Goal: Task Accomplishment & Management: Manage account settings

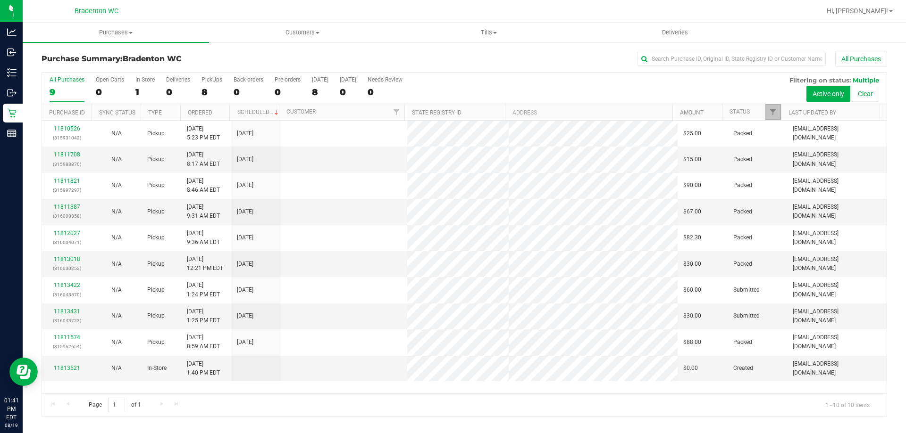
click at [768, 111] on link "Filter" at bounding box center [773, 112] width 16 height 16
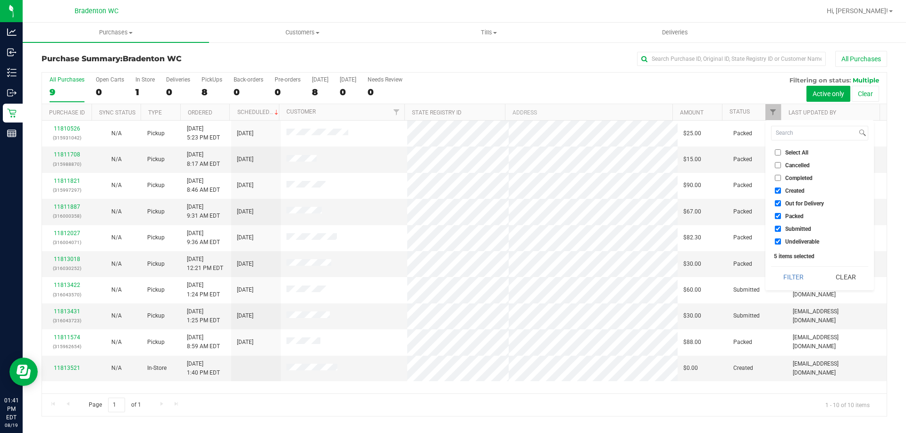
click at [798, 219] on span "Packed" at bounding box center [794, 217] width 18 height 6
click at [781, 219] on input "Packed" at bounding box center [777, 216] width 6 height 6
checkbox input "false"
click at [796, 270] on button "Filter" at bounding box center [793, 277] width 45 height 21
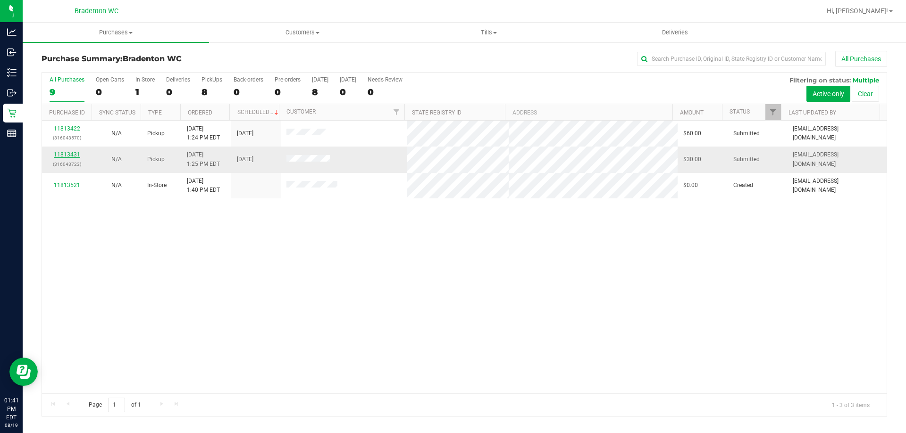
click at [75, 154] on link "11813431" at bounding box center [67, 154] width 26 height 7
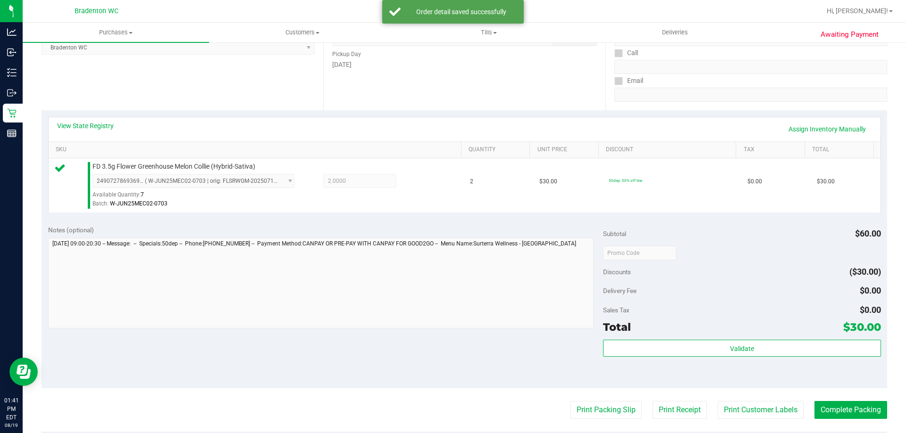
scroll to position [145, 0]
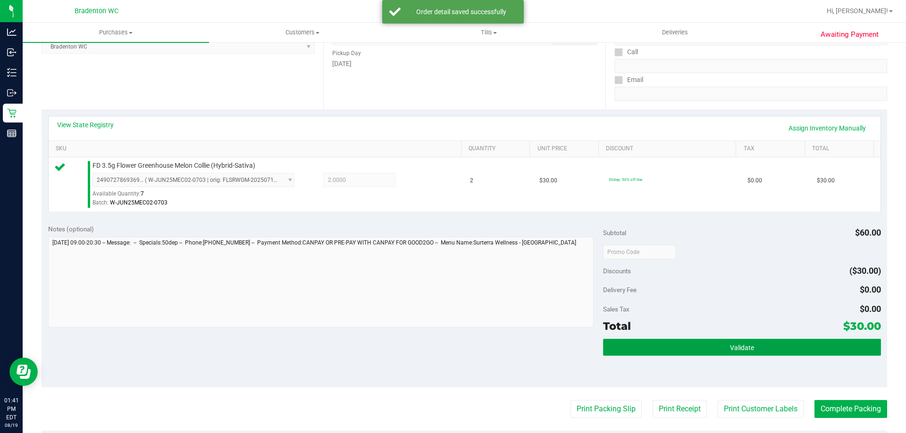
click at [686, 353] on button "Validate" at bounding box center [741, 347] width 277 height 17
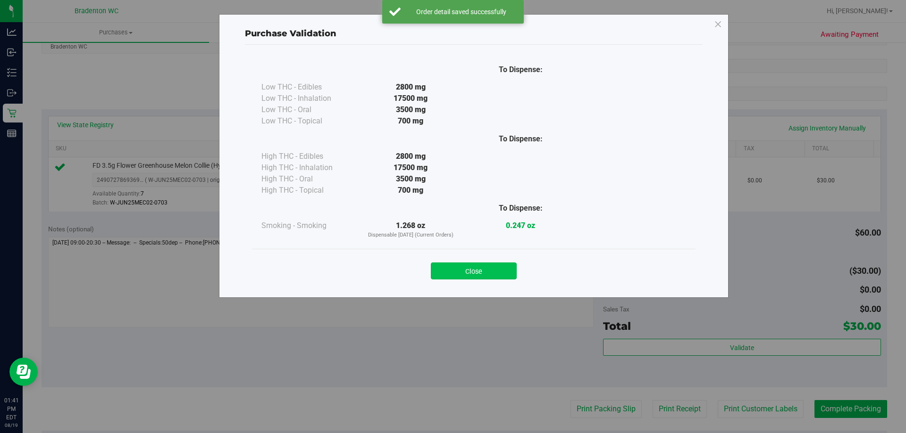
click at [484, 275] on button "Close" at bounding box center [474, 271] width 86 height 17
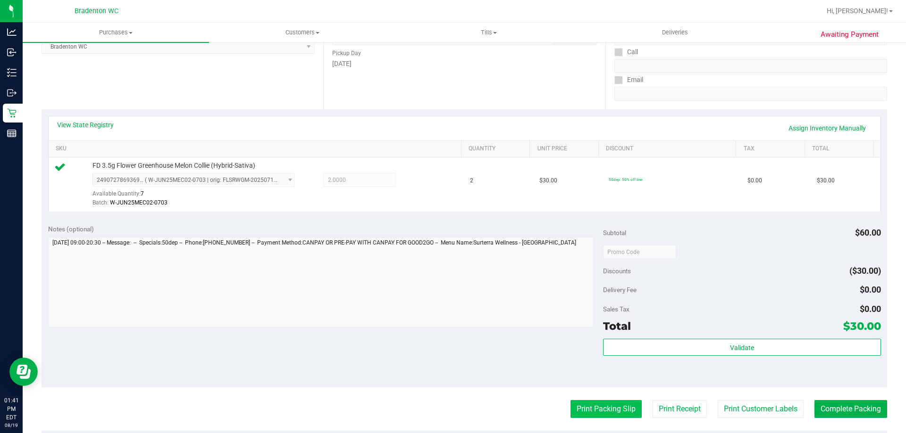
click at [596, 416] on button "Print Packing Slip" at bounding box center [605, 409] width 71 height 18
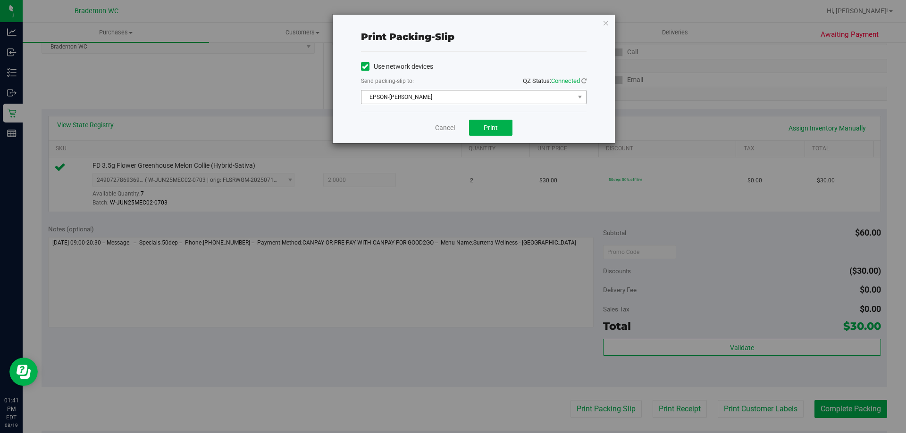
click at [457, 98] on span "EPSON-[PERSON_NAME]" at bounding box center [467, 97] width 213 height 13
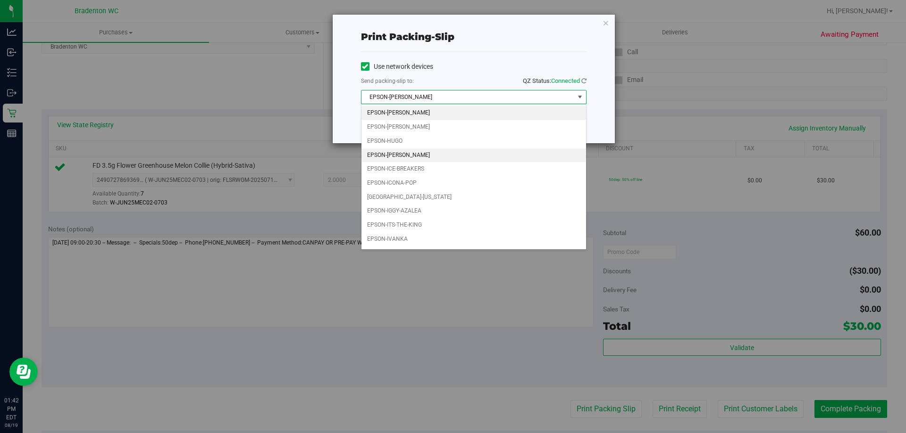
click at [443, 155] on li "EPSON-[PERSON_NAME]" at bounding box center [473, 156] width 225 height 14
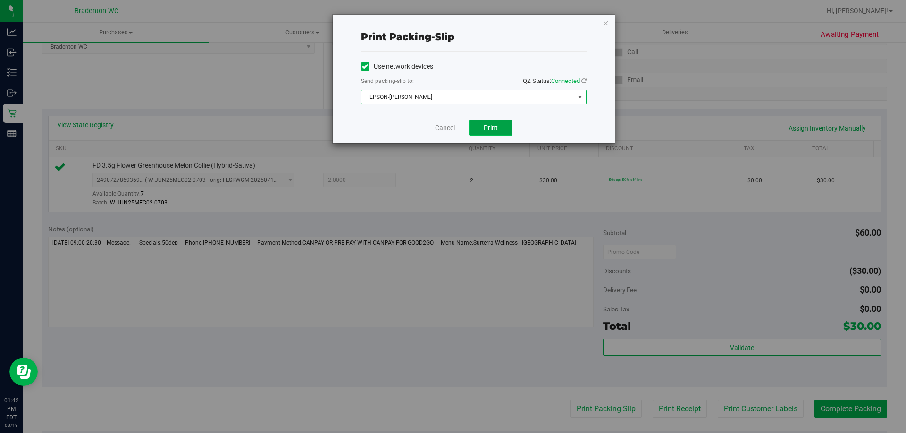
click at [497, 133] on button "Print" at bounding box center [490, 128] width 43 height 16
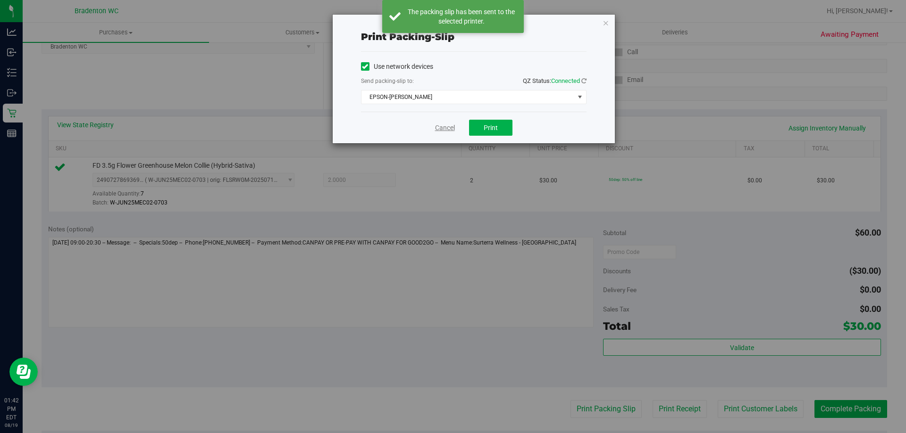
click at [447, 125] on link "Cancel" at bounding box center [445, 128] width 20 height 10
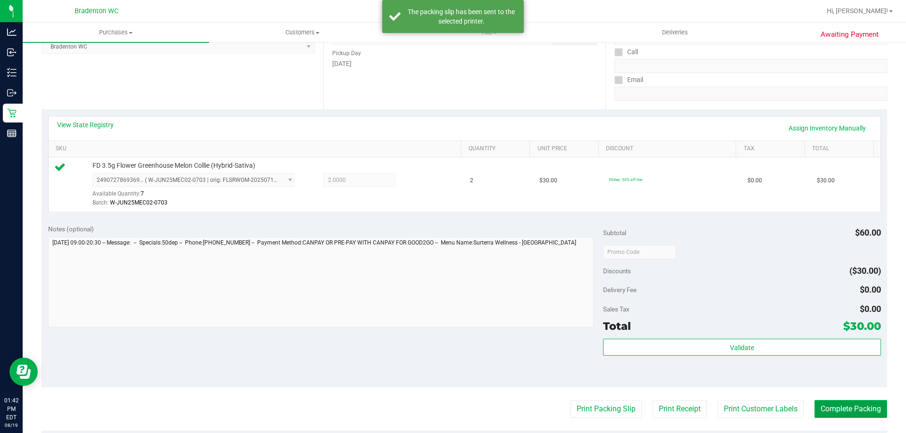
click at [835, 408] on button "Complete Packing" at bounding box center [850, 409] width 73 height 18
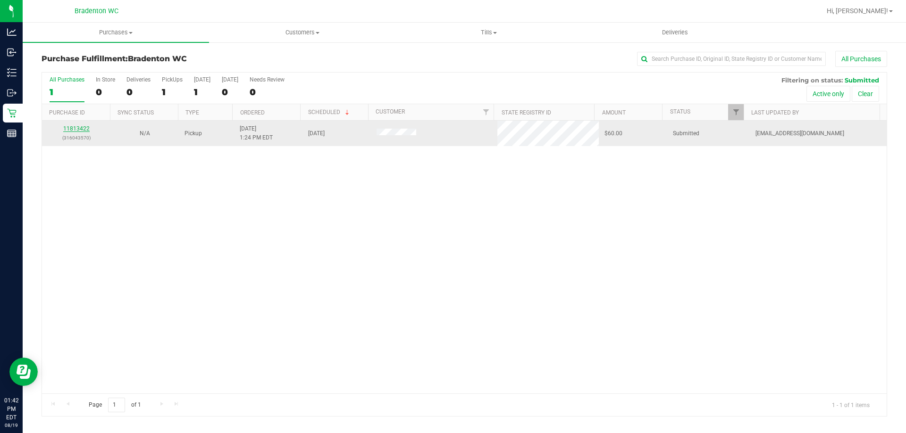
click at [81, 128] on link "11813422" at bounding box center [76, 128] width 26 height 7
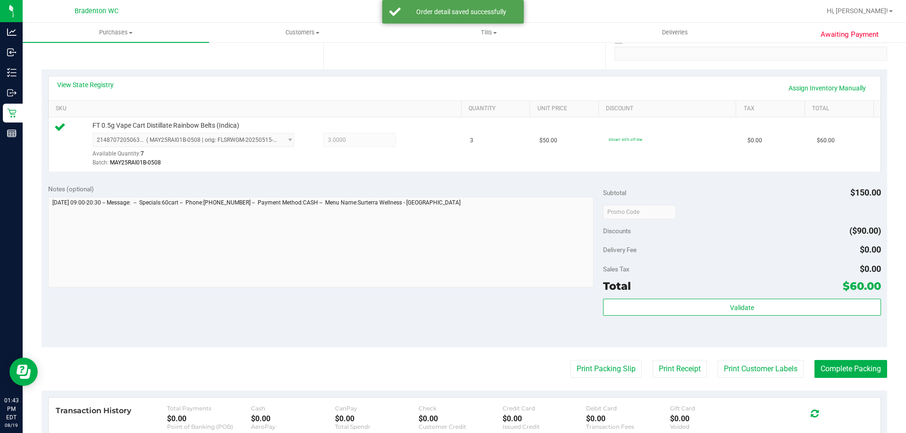
scroll to position [185, 0]
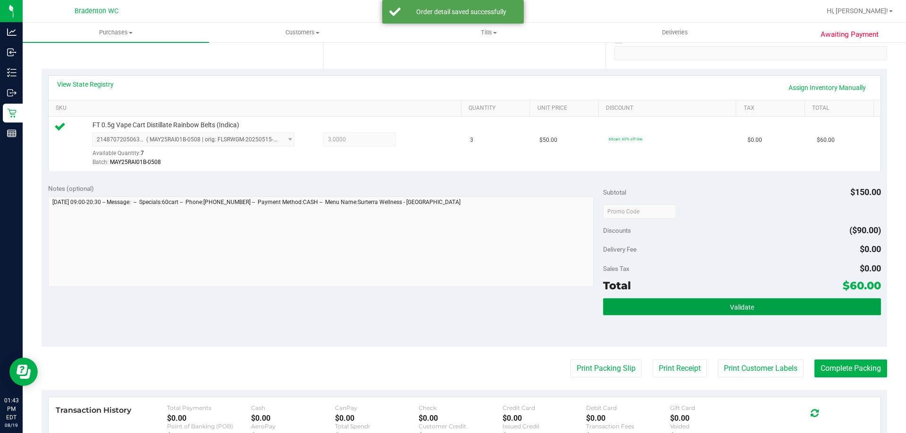
click at [684, 306] on button "Validate" at bounding box center [741, 307] width 277 height 17
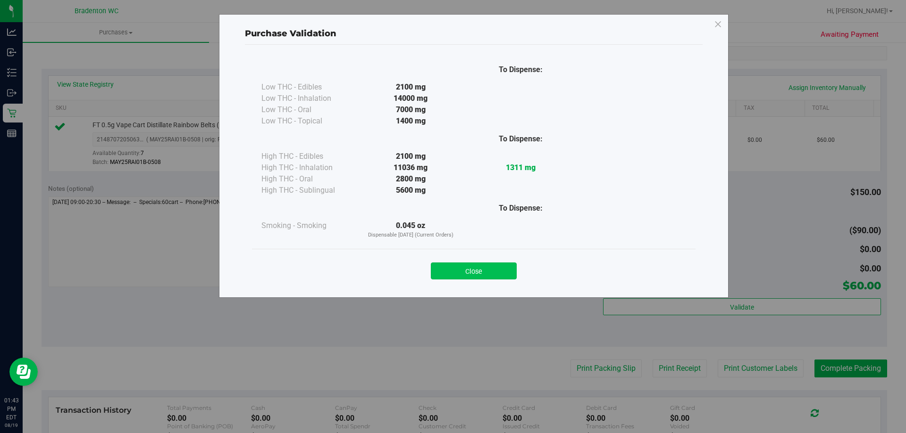
click at [476, 274] on button "Close" at bounding box center [474, 271] width 86 height 17
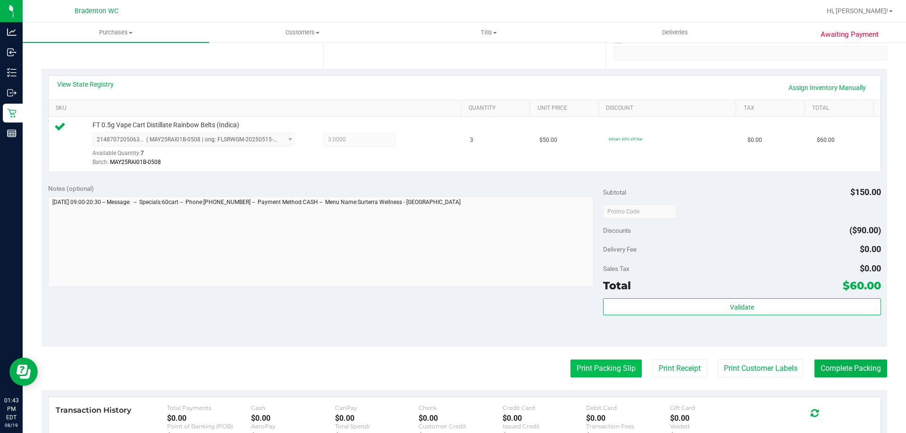
click at [589, 368] on button "Print Packing Slip" at bounding box center [605, 369] width 71 height 18
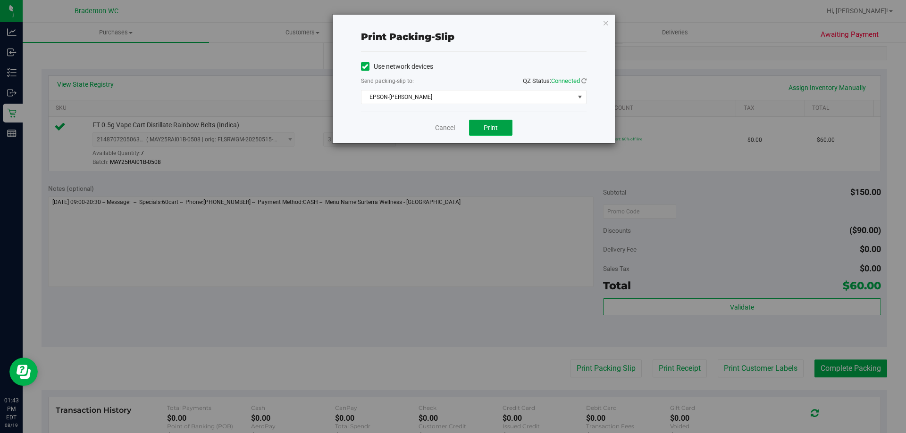
click at [487, 129] on span "Print" at bounding box center [490, 128] width 14 height 8
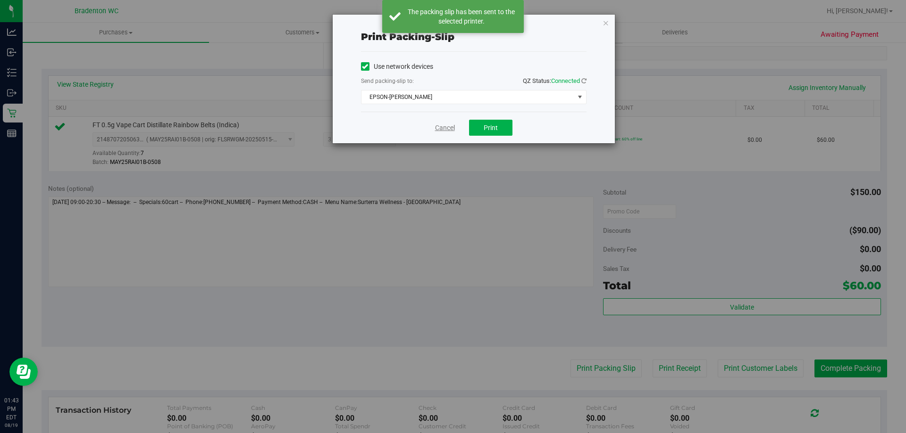
click at [447, 130] on link "Cancel" at bounding box center [445, 128] width 20 height 10
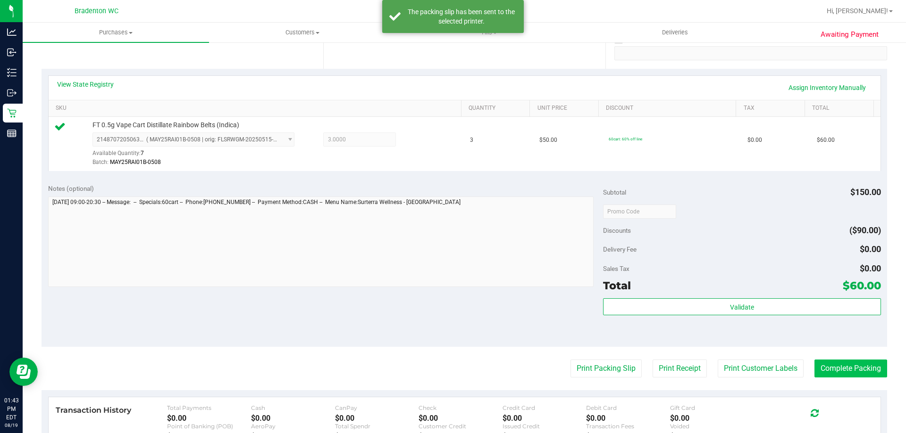
click at [834, 368] on button "Complete Packing" at bounding box center [850, 369] width 73 height 18
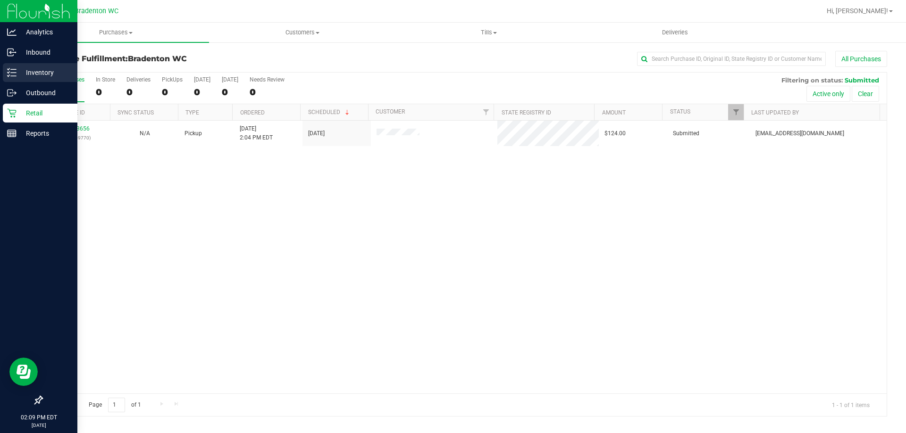
click at [24, 67] on div "Inventory" at bounding box center [40, 72] width 75 height 19
click at [34, 75] on p "Inventory" at bounding box center [45, 72] width 57 height 11
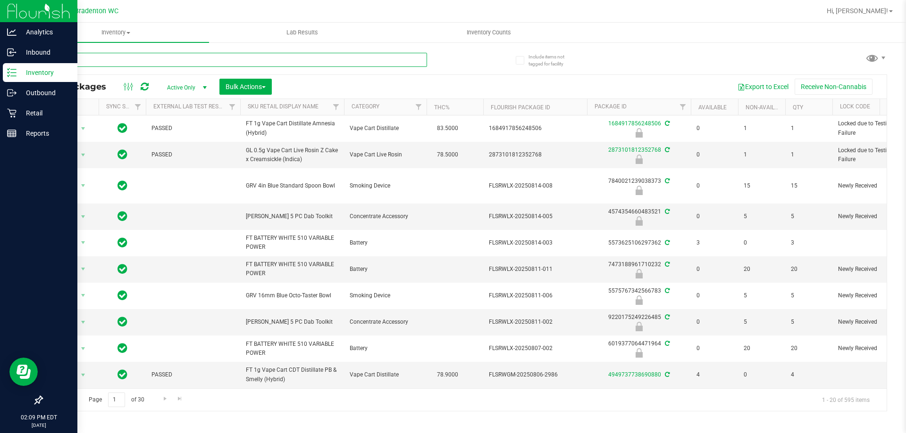
click at [147, 60] on input "text" at bounding box center [234, 60] width 385 height 14
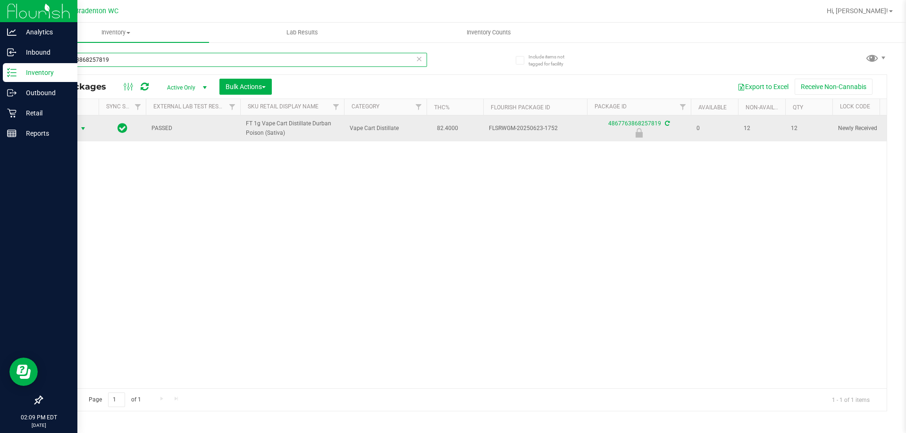
type input "4867763868257819"
click at [59, 129] on span "Action" at bounding box center [63, 128] width 25 height 13
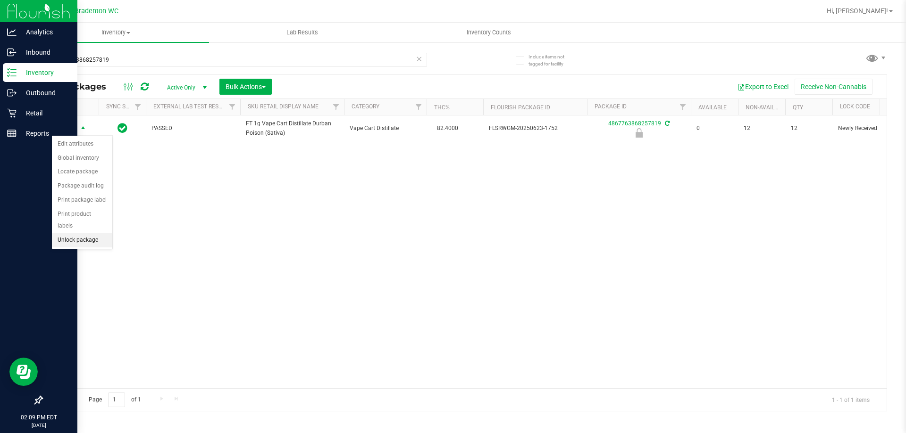
click at [62, 233] on li "Unlock package" at bounding box center [82, 240] width 60 height 14
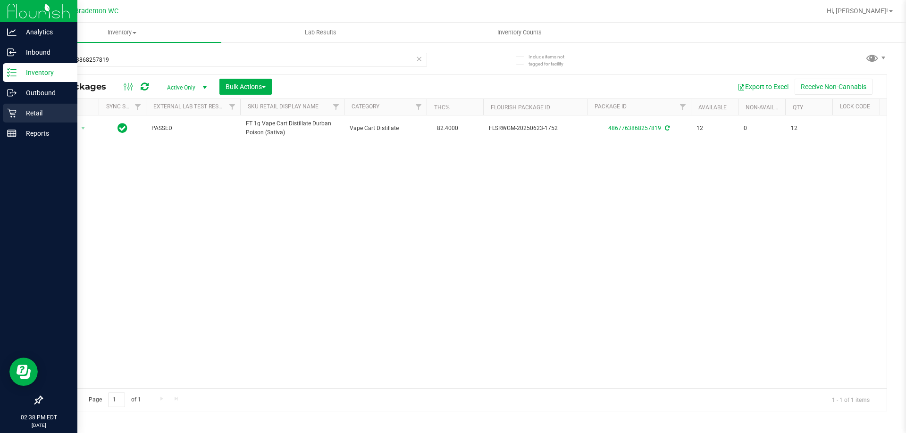
click at [10, 113] on icon at bounding box center [11, 112] width 9 height 9
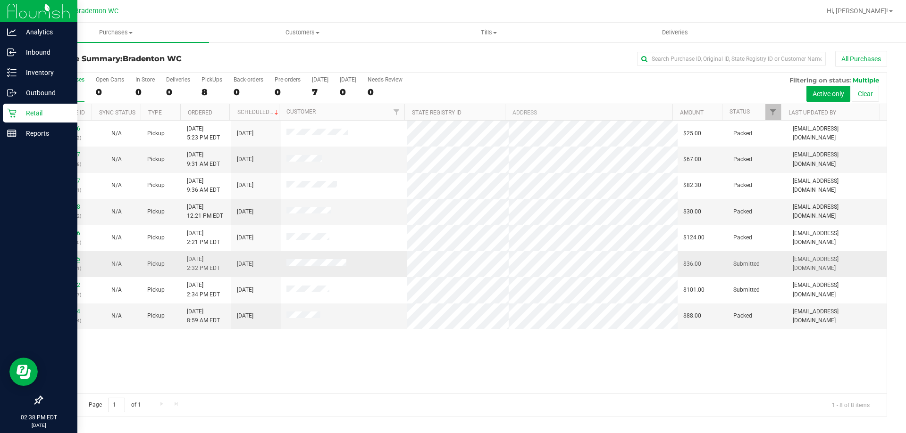
click at [67, 261] on link "11813835" at bounding box center [67, 259] width 26 height 7
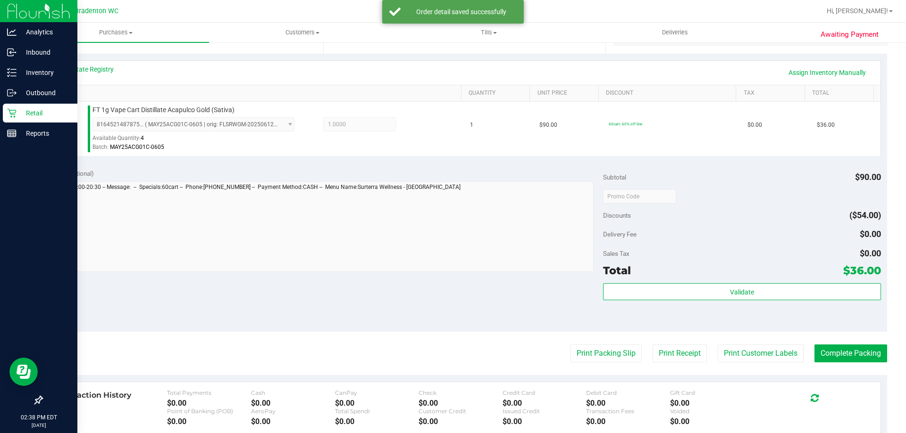
scroll to position [202, 0]
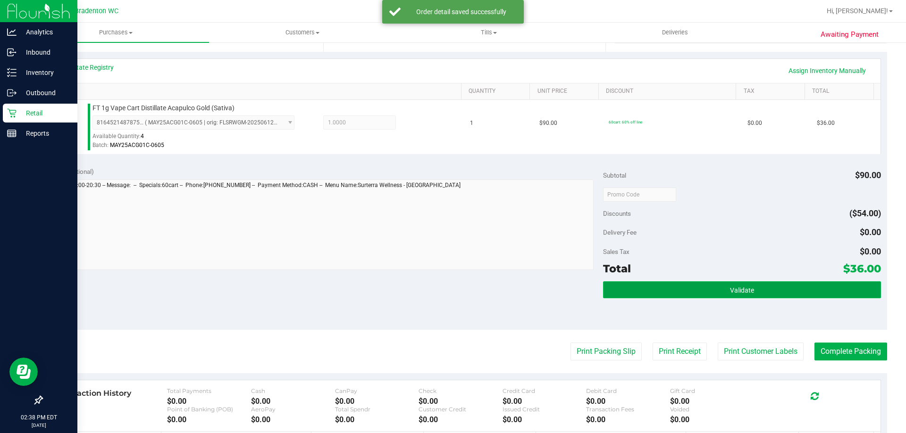
click at [680, 295] on button "Validate" at bounding box center [741, 290] width 277 height 17
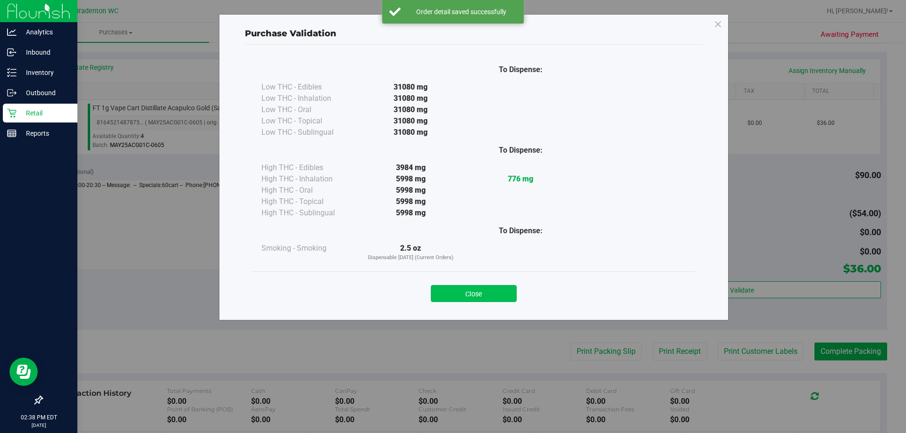
click at [489, 297] on button "Close" at bounding box center [474, 293] width 86 height 17
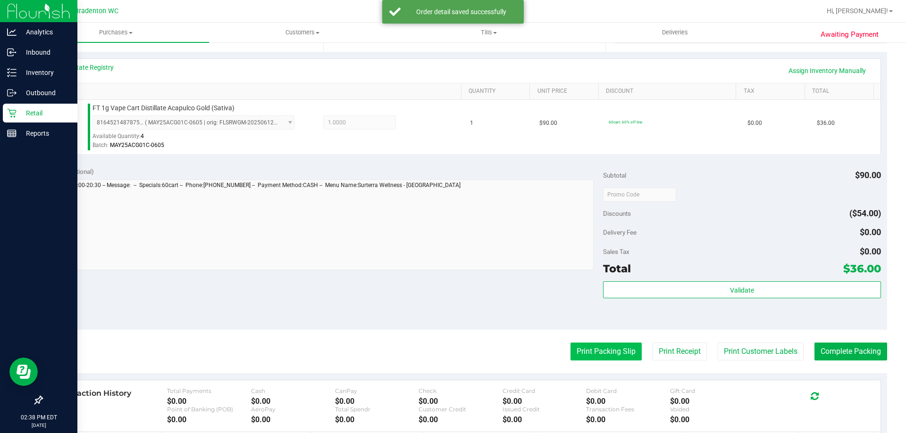
click at [576, 350] on button "Print Packing Slip" at bounding box center [605, 352] width 71 height 18
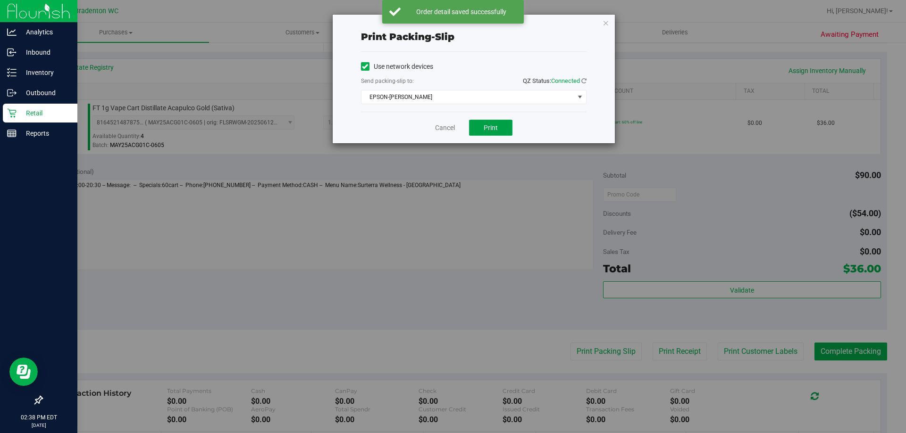
click at [491, 130] on span "Print" at bounding box center [490, 128] width 14 height 8
click at [445, 125] on link "Cancel" at bounding box center [445, 128] width 20 height 10
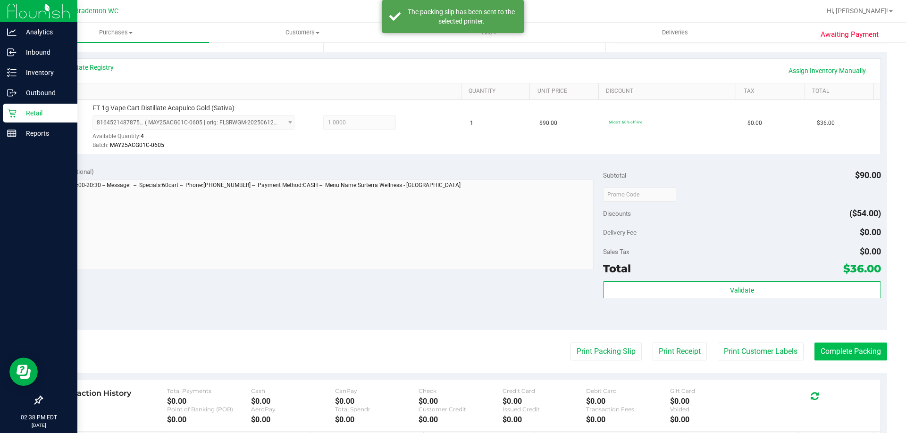
click at [853, 358] on button "Complete Packing" at bounding box center [850, 352] width 73 height 18
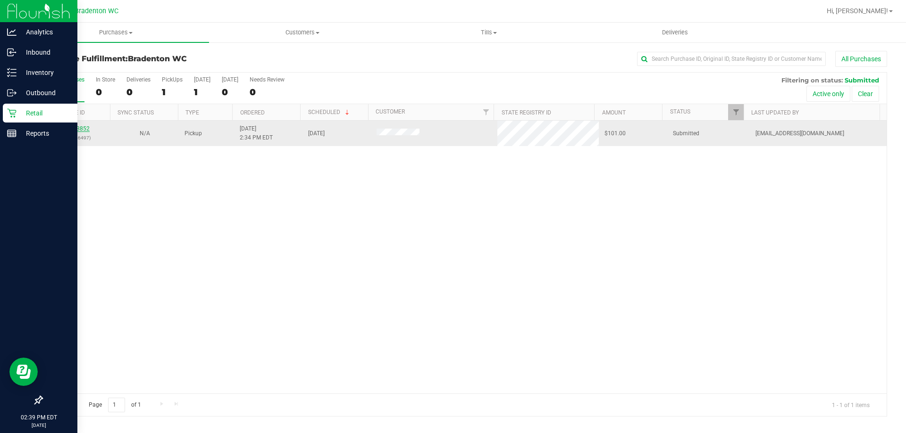
click at [83, 132] on link "11813852" at bounding box center [76, 128] width 26 height 7
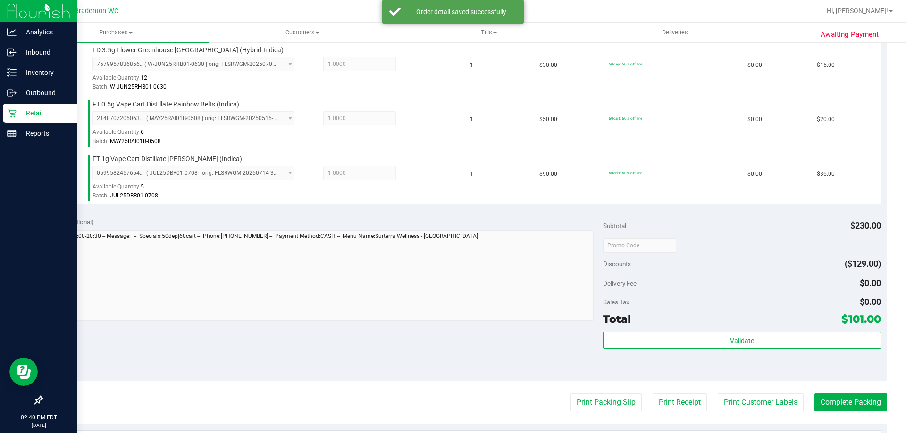
scroll to position [370, 0]
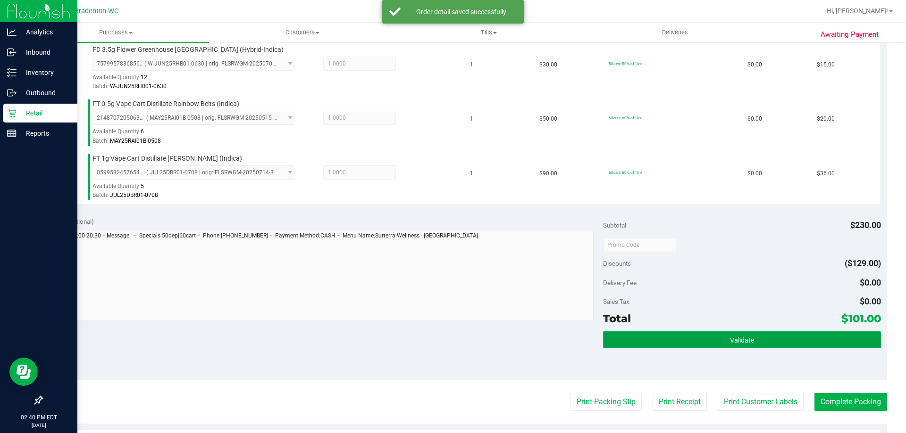
click at [690, 346] on button "Validate" at bounding box center [741, 340] width 277 height 17
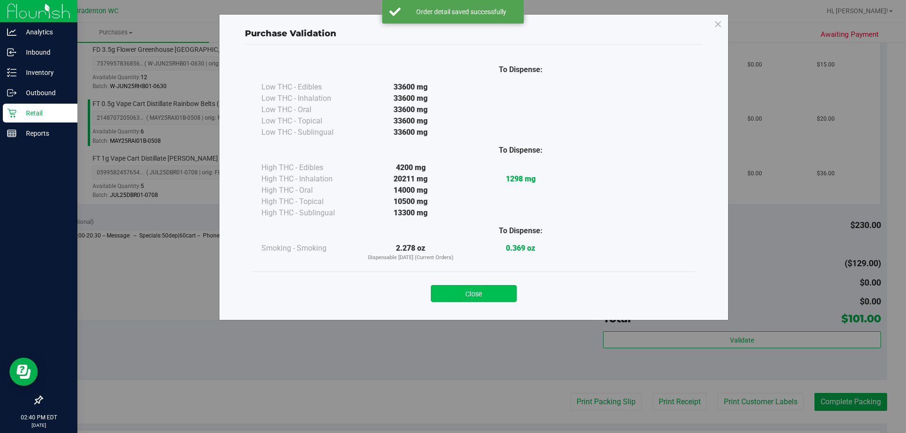
click at [479, 296] on button "Close" at bounding box center [474, 293] width 86 height 17
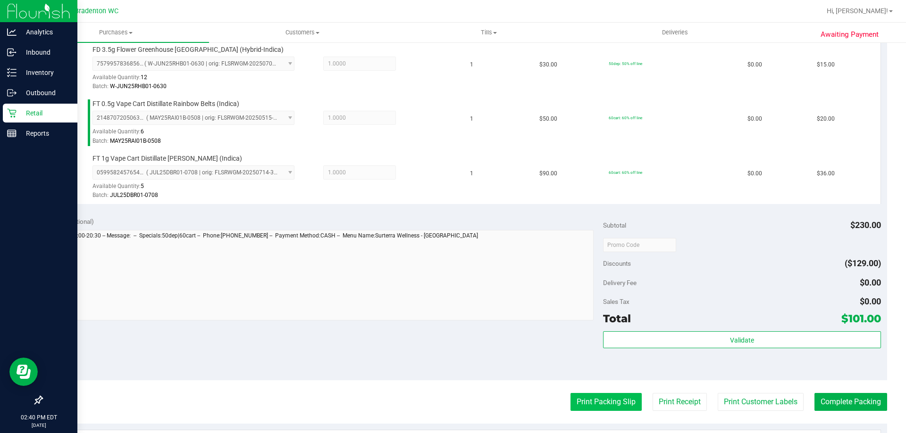
click at [588, 405] on button "Print Packing Slip" at bounding box center [605, 402] width 71 height 18
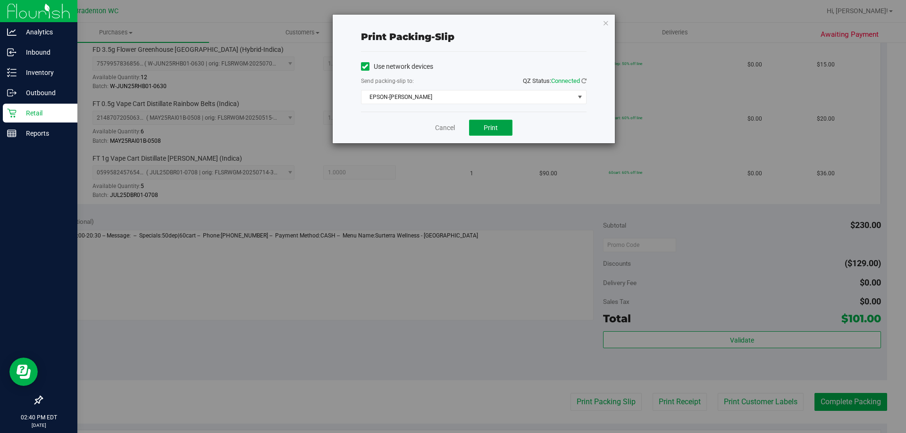
click at [493, 124] on span "Print" at bounding box center [490, 128] width 14 height 8
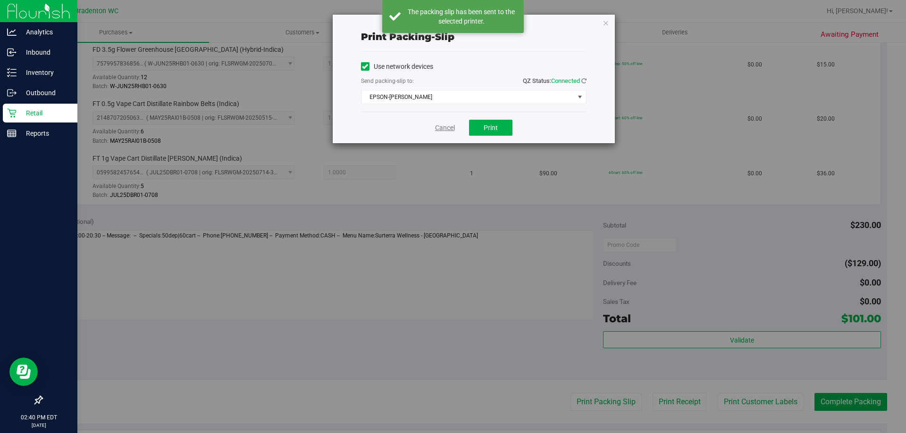
click at [445, 130] on link "Cancel" at bounding box center [445, 128] width 20 height 10
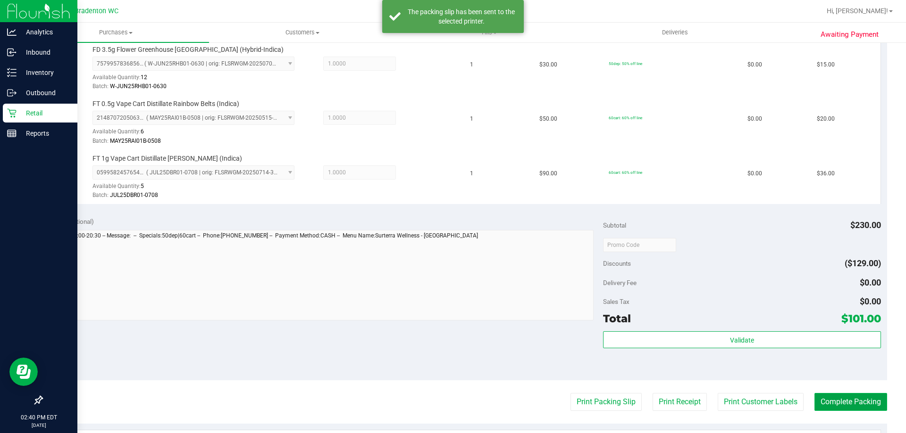
click at [834, 406] on button "Complete Packing" at bounding box center [850, 402] width 73 height 18
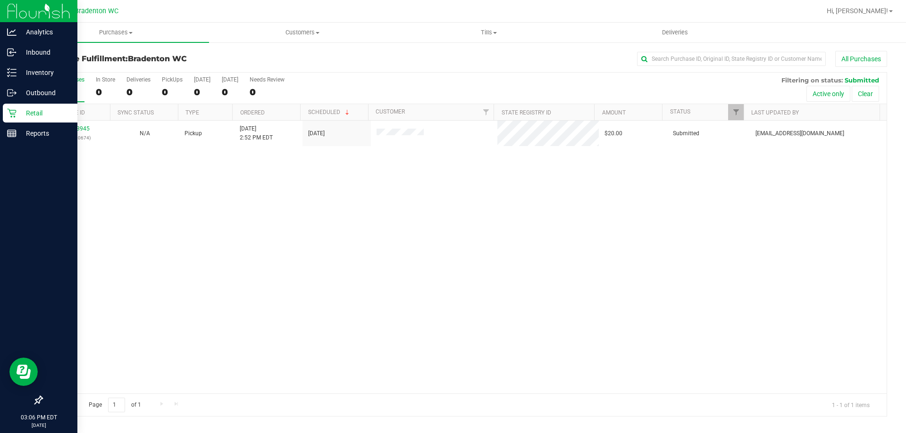
click at [36, 113] on p "Retail" at bounding box center [45, 113] width 57 height 11
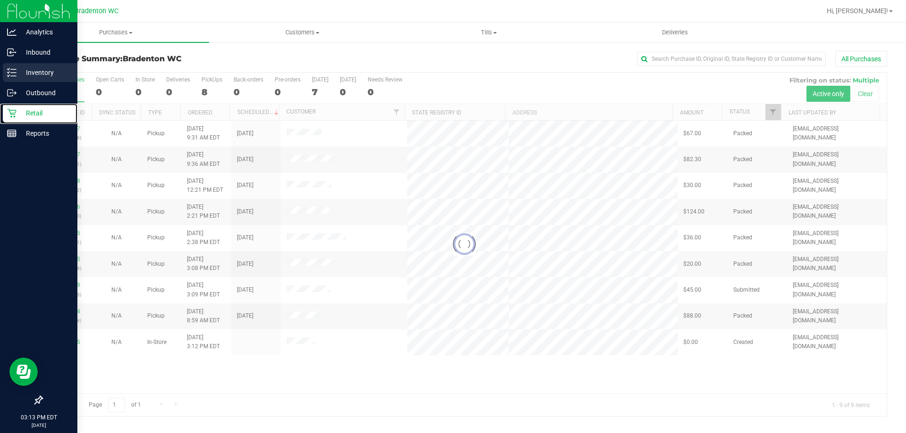
click at [13, 76] on line at bounding box center [13, 76] width 5 height 0
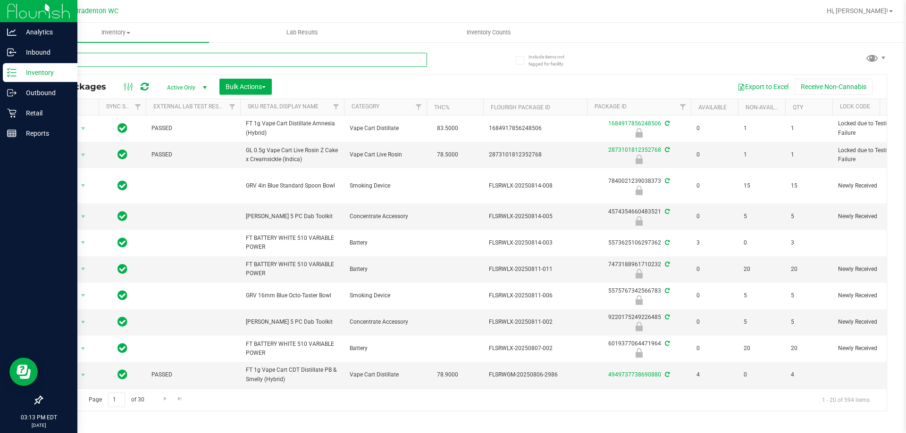
click at [192, 58] on input "text" at bounding box center [234, 60] width 385 height 14
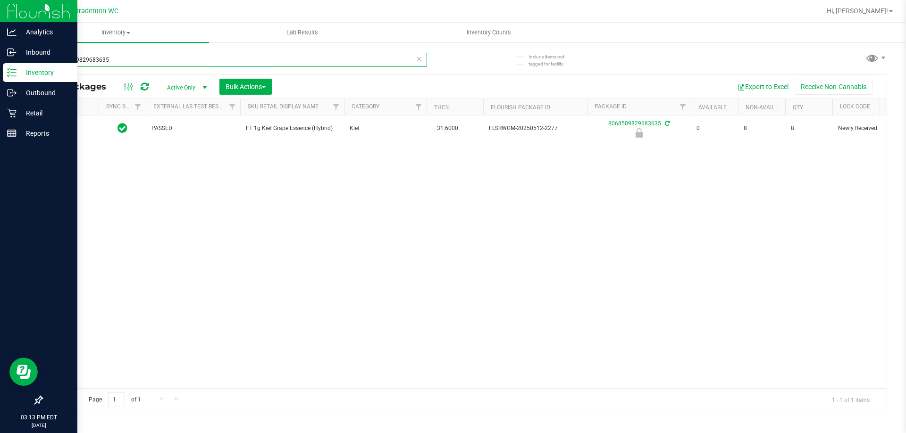
type input "8068509829683635"
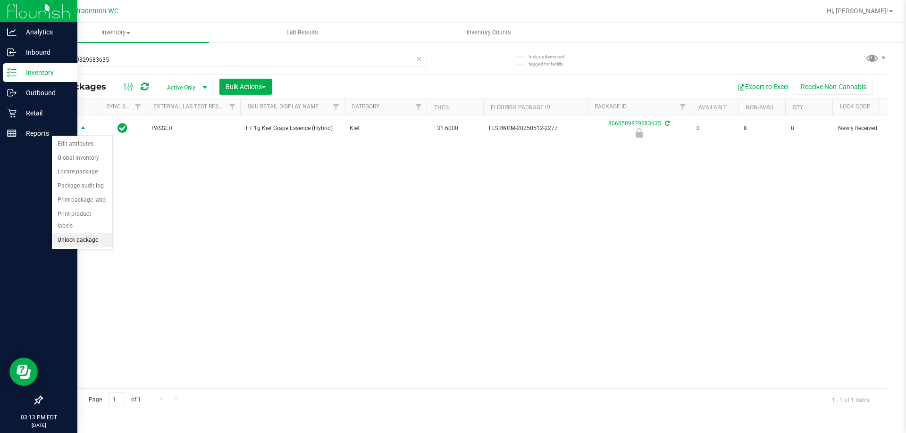
click at [93, 233] on li "Unlock package" at bounding box center [82, 240] width 60 height 14
